Goal: Information Seeking & Learning: Learn about a topic

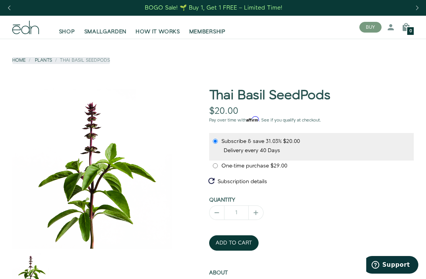
click at [60, 28] on span "SHOP" at bounding box center [67, 32] width 16 height 8
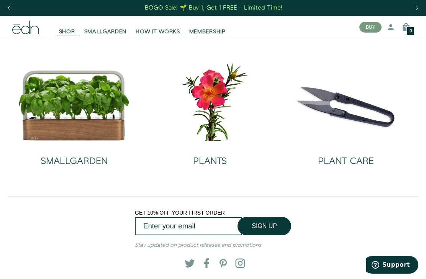
click at [357, 156] on h2 "PLANT CARE" at bounding box center [346, 161] width 56 height 10
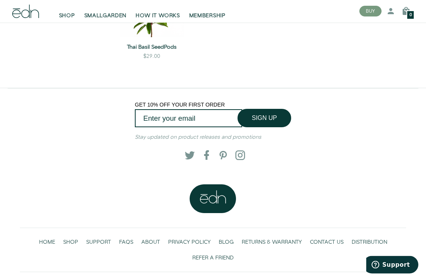
scroll to position [322, 0]
click at [43, 240] on span "HOME" at bounding box center [47, 243] width 16 height 8
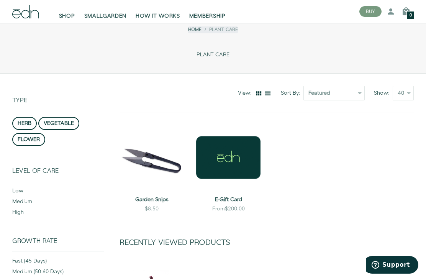
scroll to position [0, 0]
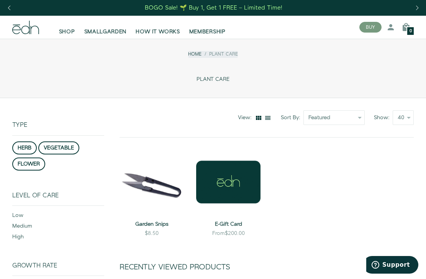
click at [166, 28] on span "HOW IT WORKS" at bounding box center [158, 32] width 44 height 8
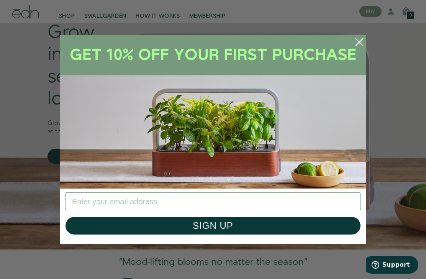
scroll to position [70, 0]
click at [360, 51] on circle "Close dialog" at bounding box center [359, 42] width 17 height 17
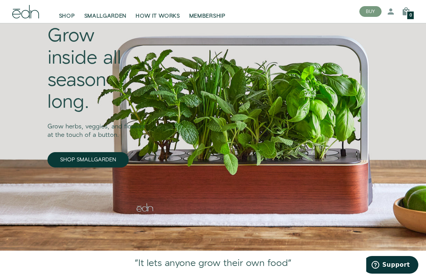
scroll to position [62, 0]
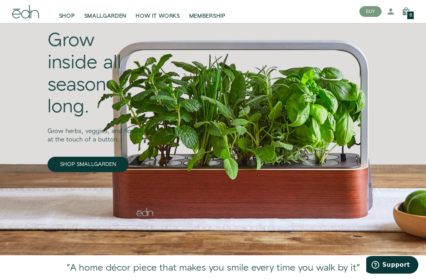
click at [79, 157] on link "SHOP SMALLGARDEN" at bounding box center [88, 164] width 81 height 15
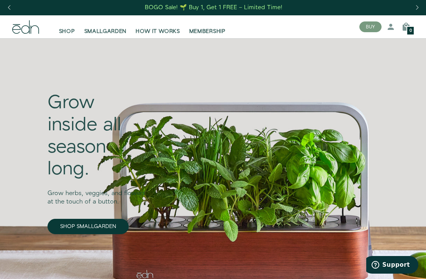
scroll to position [0, 0]
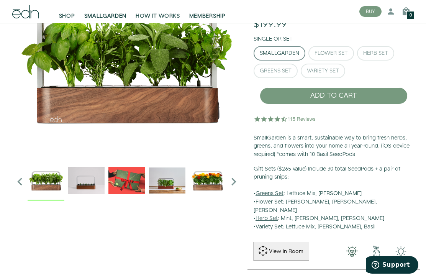
scroll to position [75, 0]
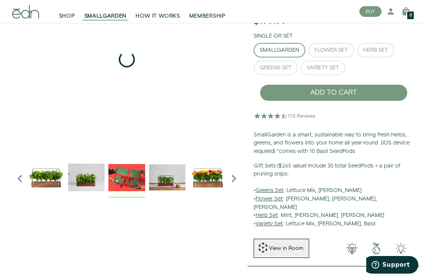
click at [136, 179] on img "3 / 6" at bounding box center [126, 177] width 37 height 37
click at [179, 184] on img "4 / 6" at bounding box center [167, 177] width 37 height 37
click at [216, 195] on img "5 / 6" at bounding box center [207, 177] width 37 height 37
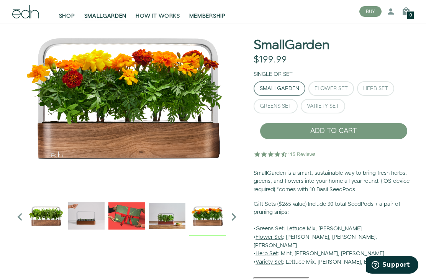
scroll to position [38, 0]
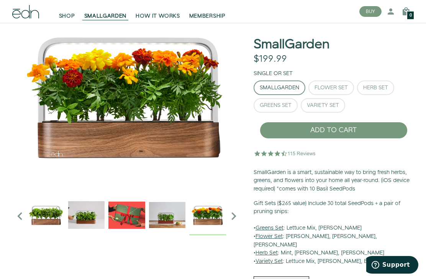
click at [235, 211] on icon "Next slide" at bounding box center [233, 216] width 15 height 15
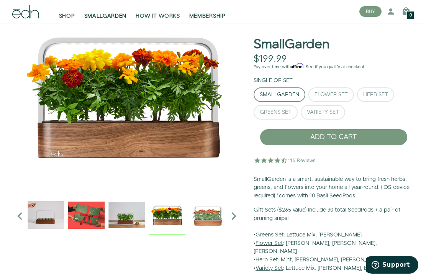
click at [233, 217] on icon "Next slide" at bounding box center [233, 216] width 15 height 15
click at [234, 213] on icon "Next slide" at bounding box center [233, 216] width 15 height 15
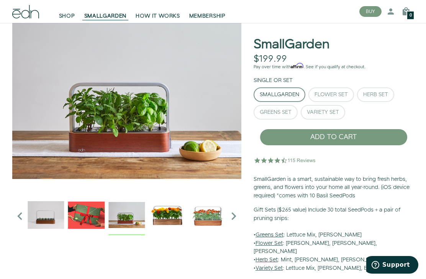
click at [133, 217] on img "4 / 6" at bounding box center [126, 215] width 37 height 37
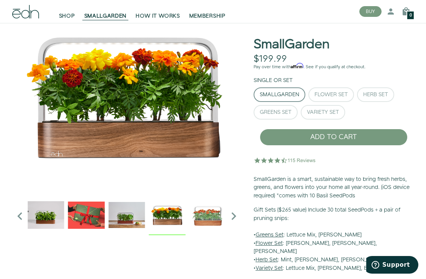
click at [174, 217] on img "5 / 6" at bounding box center [167, 215] width 37 height 37
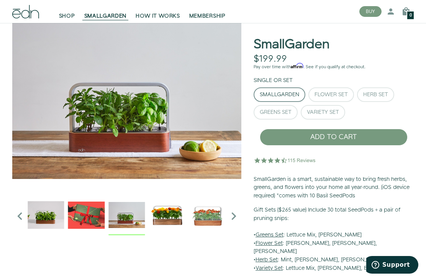
click at [139, 216] on img "4 / 6" at bounding box center [126, 215] width 37 height 37
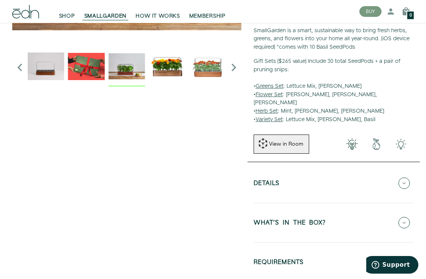
scroll to position [199, 0]
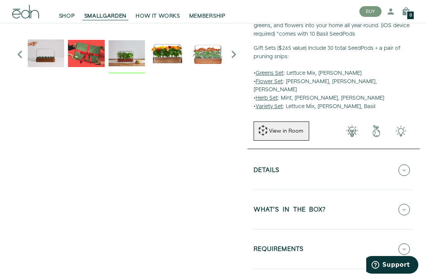
click at [407, 170] on button "Details" at bounding box center [334, 170] width 160 height 27
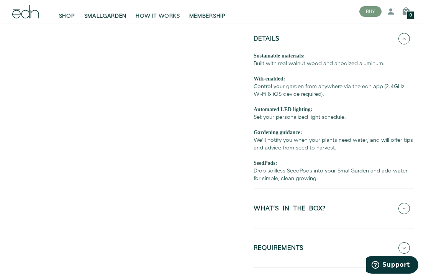
scroll to position [330, 0]
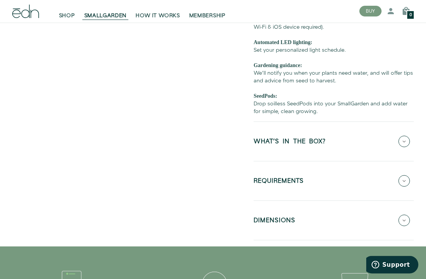
click at [406, 136] on icon at bounding box center [405, 142] width 12 height 12
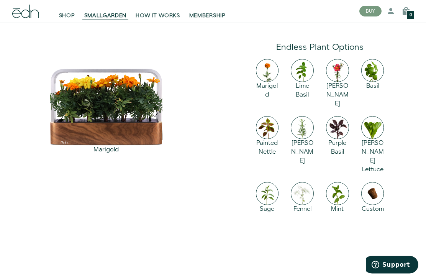
scroll to position [1017, 0]
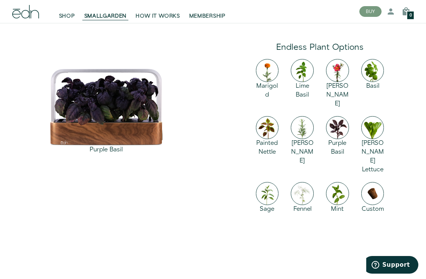
click at [339, 116] on img at bounding box center [337, 127] width 23 height 23
click at [343, 139] on div "Purple Basil" at bounding box center [337, 148] width 23 height 18
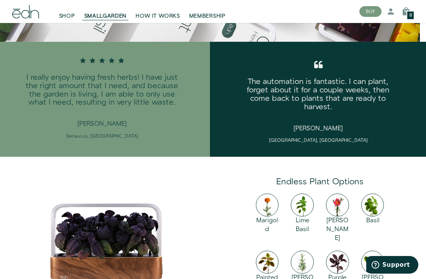
scroll to position [878, 0]
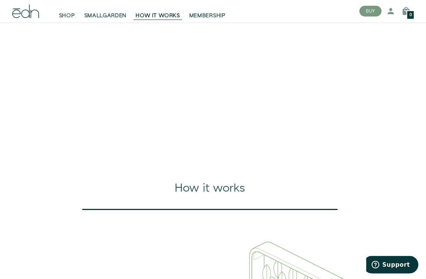
scroll to position [80, 0]
